Goal: Task Accomplishment & Management: Complete application form

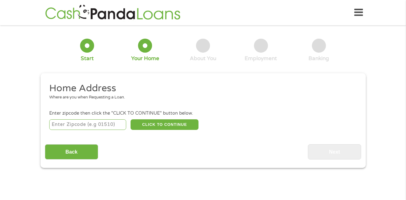
click at [88, 124] on input "number" at bounding box center [87, 124] width 77 height 11
type input "76504"
click at [161, 124] on button "CLICK TO CONTINUE" at bounding box center [165, 124] width 68 height 11
type input "76504"
type input "[DEMOGRAPHIC_DATA]"
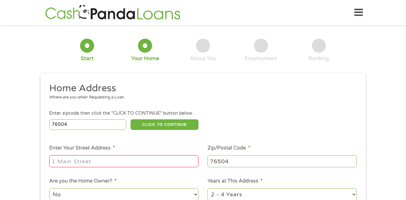
click at [54, 162] on input "Enter Your Street Address *" at bounding box center [123, 161] width 149 height 12
type input "[STREET_ADDRESS] 1102"
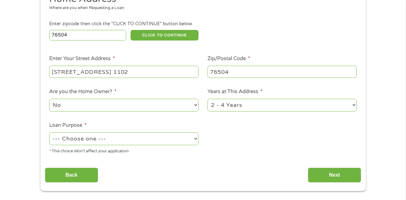
scroll to position [94, 0]
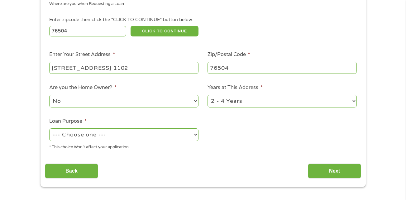
click at [236, 100] on select "1 Year or less 1 - 2 Years 2 - 4 Years Over 4 Years" at bounding box center [282, 101] width 149 height 13
select select "12months"
click at [208, 95] on select "1 Year or less 1 - 2 Years 2 - 4 Years Over 4 Years" at bounding box center [282, 101] width 149 height 13
click at [116, 136] on select "--- Choose one --- Pay Bills Debt Consolidation Home Improvement Major Purchase…" at bounding box center [123, 134] width 149 height 13
select select "shorttermcash"
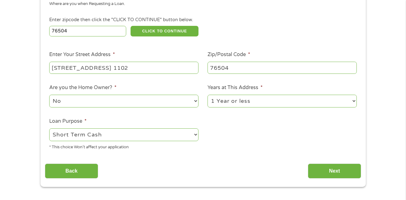
click at [49, 128] on select "--- Choose one --- Pay Bills Debt Consolidation Home Improvement Major Purchase…" at bounding box center [123, 134] width 149 height 13
click at [334, 171] on input "Next" at bounding box center [334, 171] width 53 height 15
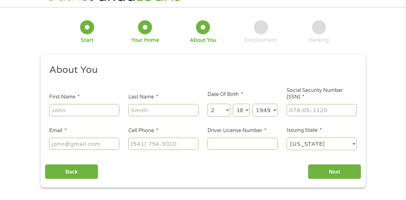
scroll to position [0, 0]
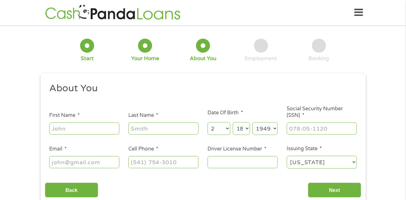
click at [60, 131] on input "First Name *" at bounding box center [84, 128] width 70 height 12
type input "[PERSON_NAME]"
type input "[PERSON_NAME][EMAIL_ADDRESS][DOMAIN_NAME]"
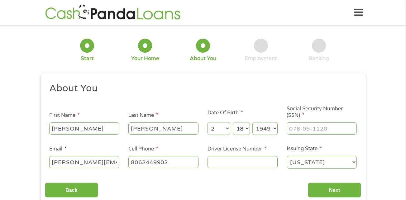
type input "[PHONE_NUMBER]"
click at [175, 103] on ul "About You This field is hidden when viewing the form Title * --- Choose one ---…" at bounding box center [203, 128] width 316 height 92
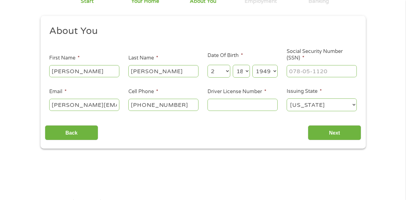
scroll to position [62, 0]
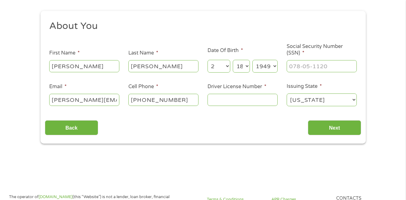
click at [212, 101] on input "Driver License Number *" at bounding box center [243, 100] width 70 height 12
type input "11019271"
click at [291, 66] on input "___-__-____" at bounding box center [322, 66] width 70 height 12
type input "462-78-9307"
click at [329, 127] on input "Next" at bounding box center [334, 127] width 53 height 15
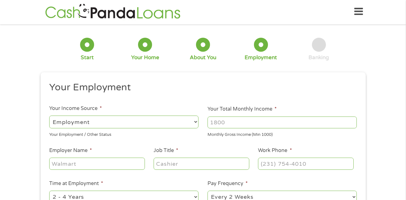
scroll to position [0, 0]
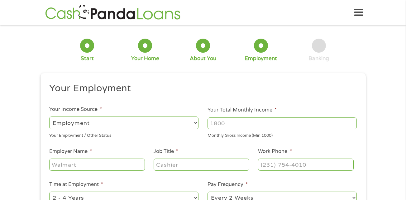
click at [88, 122] on select "--- Choose one --- Employment [DEMOGRAPHIC_DATA] Benefits" at bounding box center [123, 123] width 149 height 13
select select "selfEmployed"
click at [49, 117] on select "--- Choose one --- Employment [DEMOGRAPHIC_DATA] Benefits" at bounding box center [123, 123] width 149 height 13
click at [225, 126] on input "Your Total Monthly Income *" at bounding box center [282, 124] width 149 height 12
type input "7250"
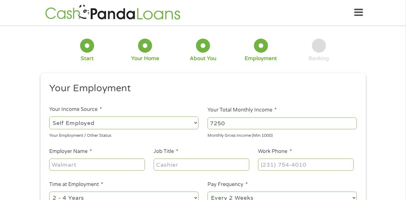
click at [237, 145] on ul "Your Employment Your Income Source * --- Choose one --- Employment [DEMOGRAPHIC…" at bounding box center [203, 162] width 316 height 161
click at [94, 163] on input "Employer Name *" at bounding box center [96, 165] width 95 height 12
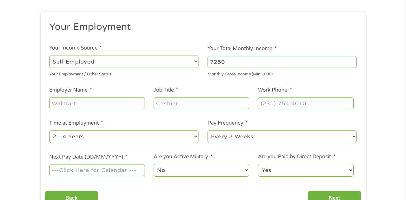
scroll to position [62, 0]
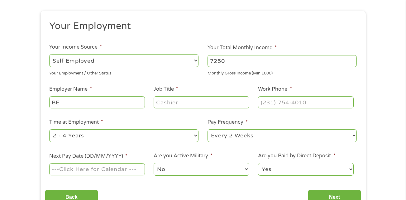
type input "B"
type input "O"
type input "[PERSON_NAME]"
type input "R"
type input "BROWSER"
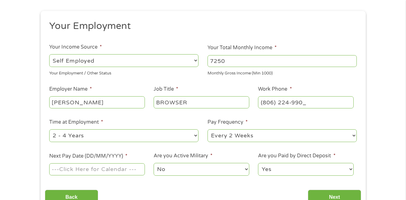
type input "[PHONE_NUMBER]"
click at [89, 136] on select "--- Choose one --- 1 Year or less 1 - 2 Years 2 - 4 Years Over 4 Years" at bounding box center [123, 135] width 149 height 13
select select "12months"
click at [49, 129] on select "--- Choose one --- 1 Year or less 1 - 2 Years 2 - 4 Years Over 4 Years" at bounding box center [123, 135] width 149 height 13
click at [230, 134] on select "--- Choose one --- Every 2 Weeks Every Week Monthly Semi-Monthly" at bounding box center [282, 135] width 149 height 13
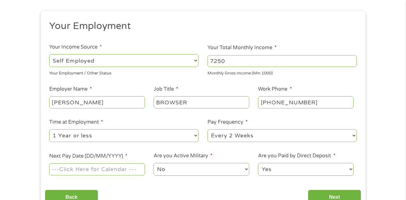
select select "monthly"
click at [208, 129] on select "--- Choose one --- Every 2 Weeks Every Week Monthly Semi-Monthly" at bounding box center [282, 135] width 149 height 13
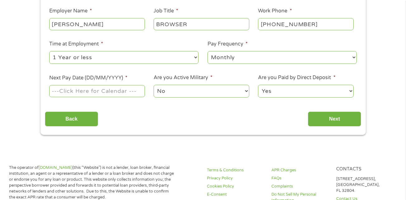
scroll to position [156, 0]
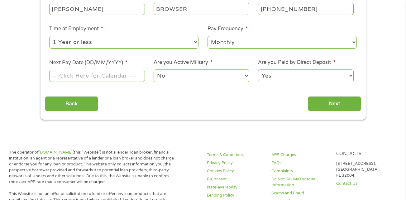
click at [114, 78] on input "Next Pay Date (DD/MM/YYYY) *" at bounding box center [96, 76] width 95 height 12
click at [115, 76] on input "Next Pay Date (DD/MM/YYYY) *" at bounding box center [96, 76] width 95 height 12
click at [51, 76] on input "Next Pay Date (DD/MM/YYYY) *" at bounding box center [96, 76] width 95 height 12
click at [127, 61] on span "*" at bounding box center [126, 63] width 2 height 6
click at [127, 70] on input "Next Pay Date (DD/MM/YYYY) *" at bounding box center [96, 76] width 95 height 12
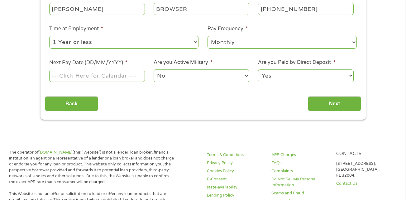
click at [117, 63] on label "Next Pay Date (DD/MM/YYYY) *" at bounding box center [88, 63] width 78 height 7
click at [117, 70] on input "Next Pay Date (DD/MM/YYYY) *" at bounding box center [96, 76] width 95 height 12
type input "[DATE]"
click at [331, 104] on input "Next" at bounding box center [334, 103] width 53 height 15
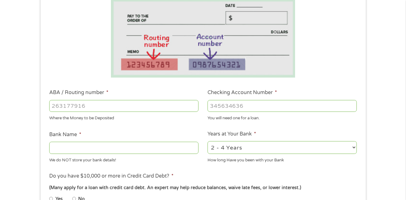
scroll to position [125, 0]
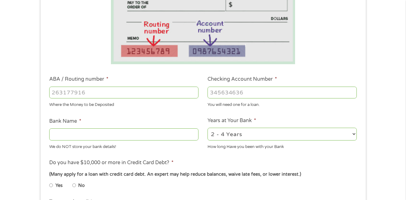
click at [95, 91] on input "ABA / Routing number *" at bounding box center [123, 93] width 149 height 12
type input "311989250"
type input "TEXELL FEDERAL CREDIT UNION"
type input "1110000292232"
click at [225, 132] on select "2 - 4 Years 6 - 12 Months 1 - 2 Years Over 4 Years" at bounding box center [282, 134] width 149 height 13
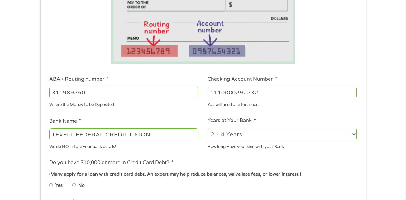
select select "60months"
click at [208, 128] on select "2 - 4 Years 6 - 12 Months 1 - 2 Years Over 4 Years" at bounding box center [282, 134] width 149 height 13
click at [221, 159] on ul "Bank Information Where do you want the funds deposited? ABA / Routing number * …" at bounding box center [203, 113] width 316 height 310
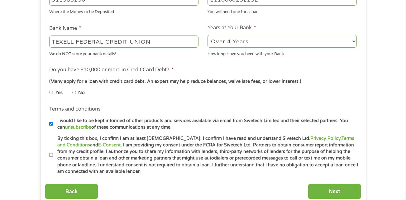
scroll to position [218, 0]
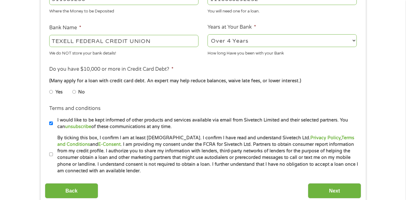
click at [74, 93] on input "No" at bounding box center [74, 92] width 4 height 10
radio input "true"
click at [50, 155] on input "By ticking this box, I confirm I am at least [DEMOGRAPHIC_DATA]. I confirm I ha…" at bounding box center [51, 155] width 4 height 10
checkbox input "true"
click at [52, 123] on input "I would like to be kept informed of other products and services available via e…" at bounding box center [51, 123] width 4 height 10
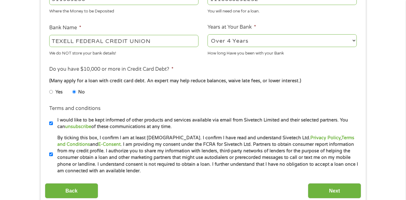
checkbox input "false"
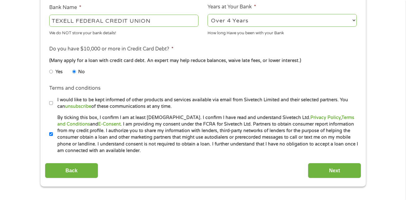
scroll to position [249, 0]
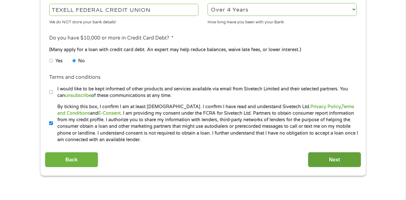
click at [328, 158] on input "Next" at bounding box center [334, 159] width 53 height 15
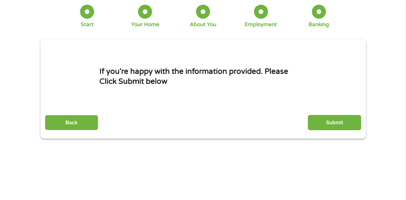
scroll to position [0, 0]
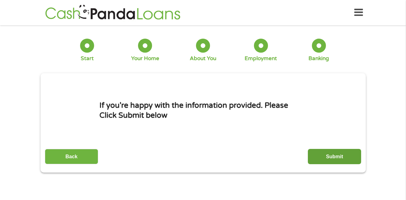
click at [331, 155] on input "Submit" at bounding box center [334, 156] width 53 height 15
